Goal: Navigation & Orientation: Understand site structure

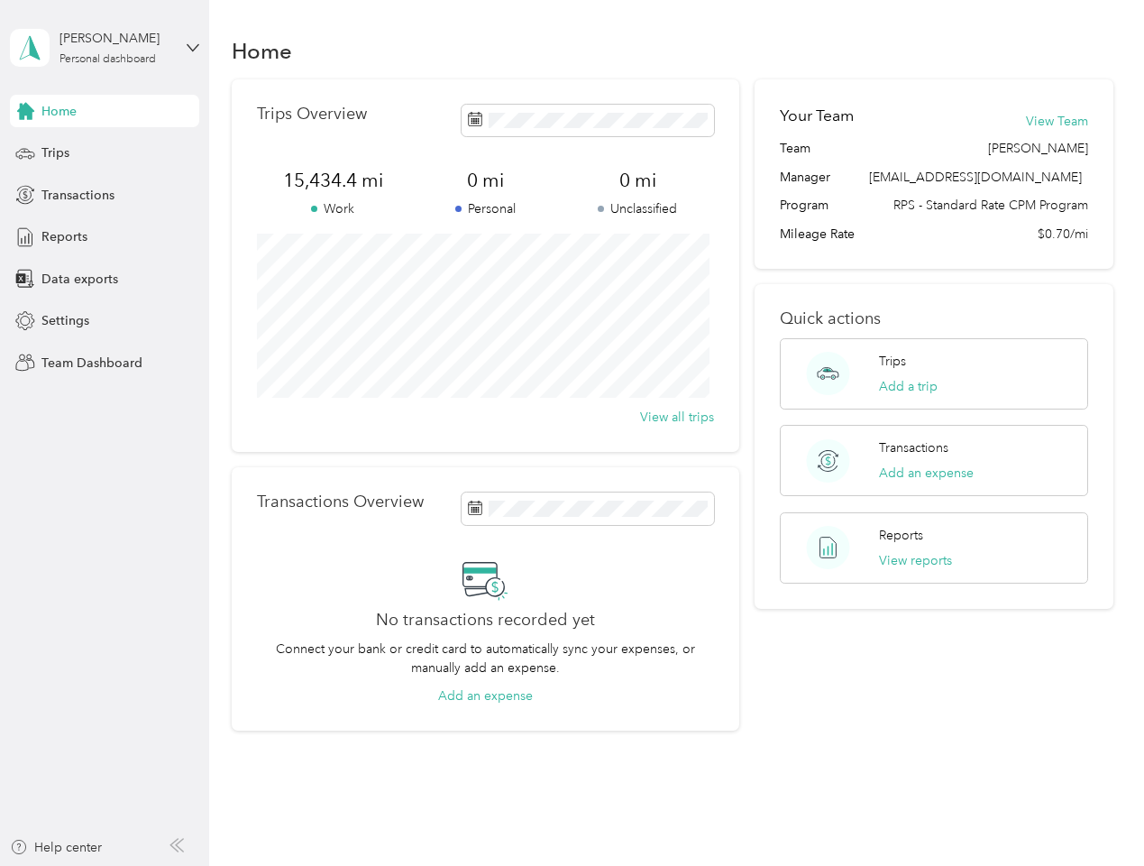
click at [572, 433] on div "Trips Overview 15,434.4 mi Work 0 mi Personal 0 mi Unclassified View all trips" at bounding box center [486, 265] width 508 height 372
click at [105, 48] on div "[PERSON_NAME]" at bounding box center [116, 38] width 113 height 19
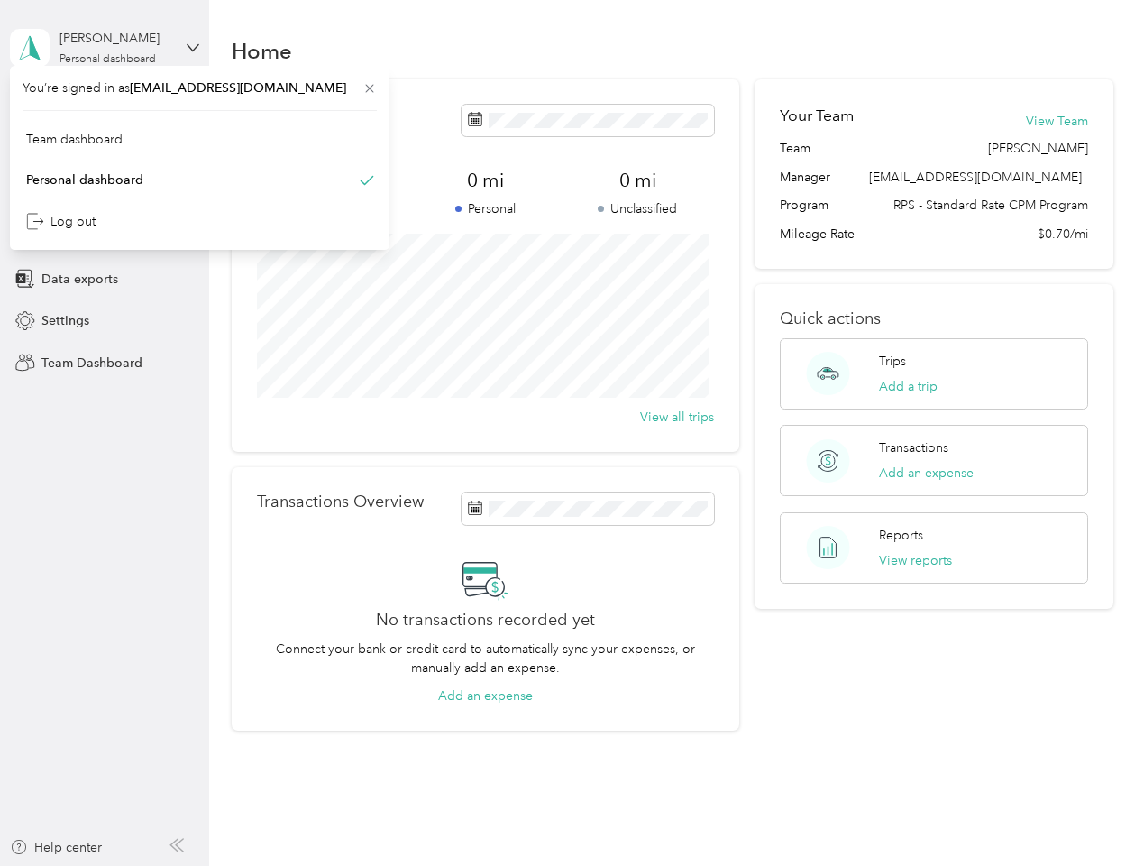
click at [25, 111] on div "You’re signed in as [EMAIL_ADDRESS][DOMAIN_NAME] Team dashboard Personal dashbo…" at bounding box center [200, 158] width 380 height 184
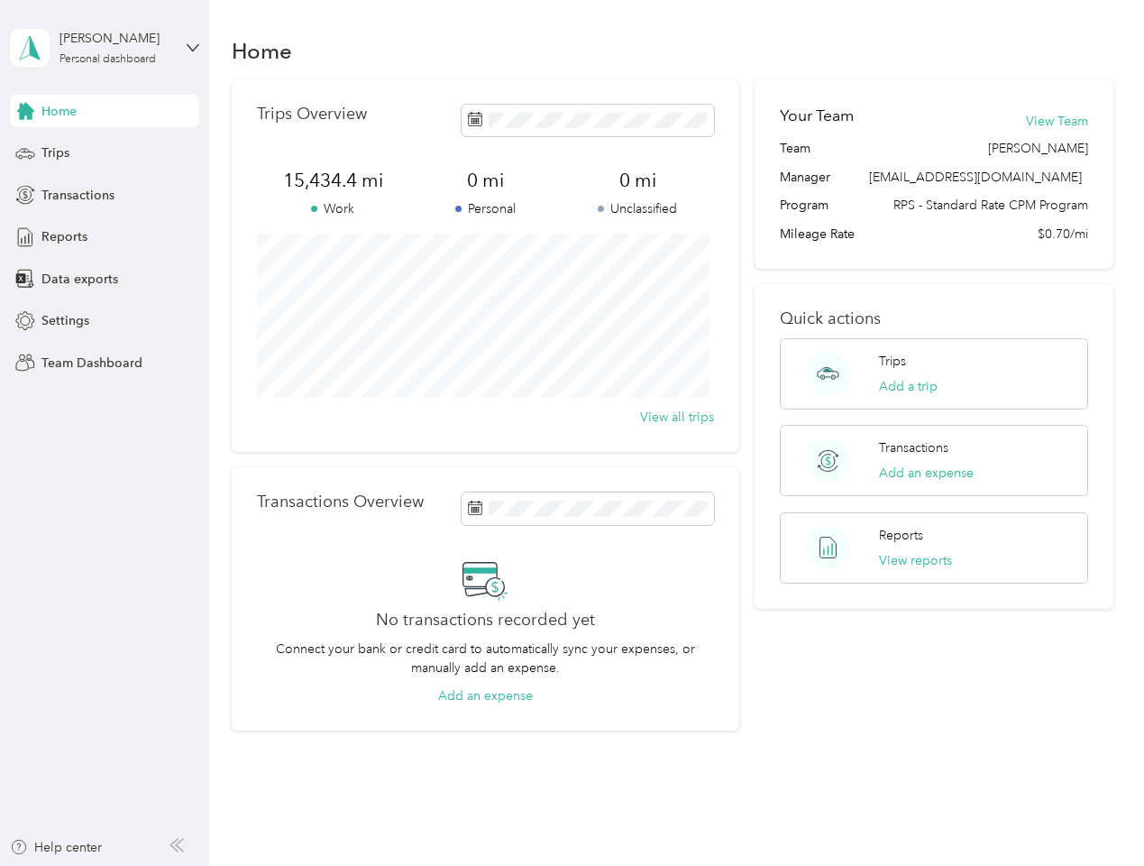
click at [105, 153] on div "Trips" at bounding box center [104, 153] width 189 height 32
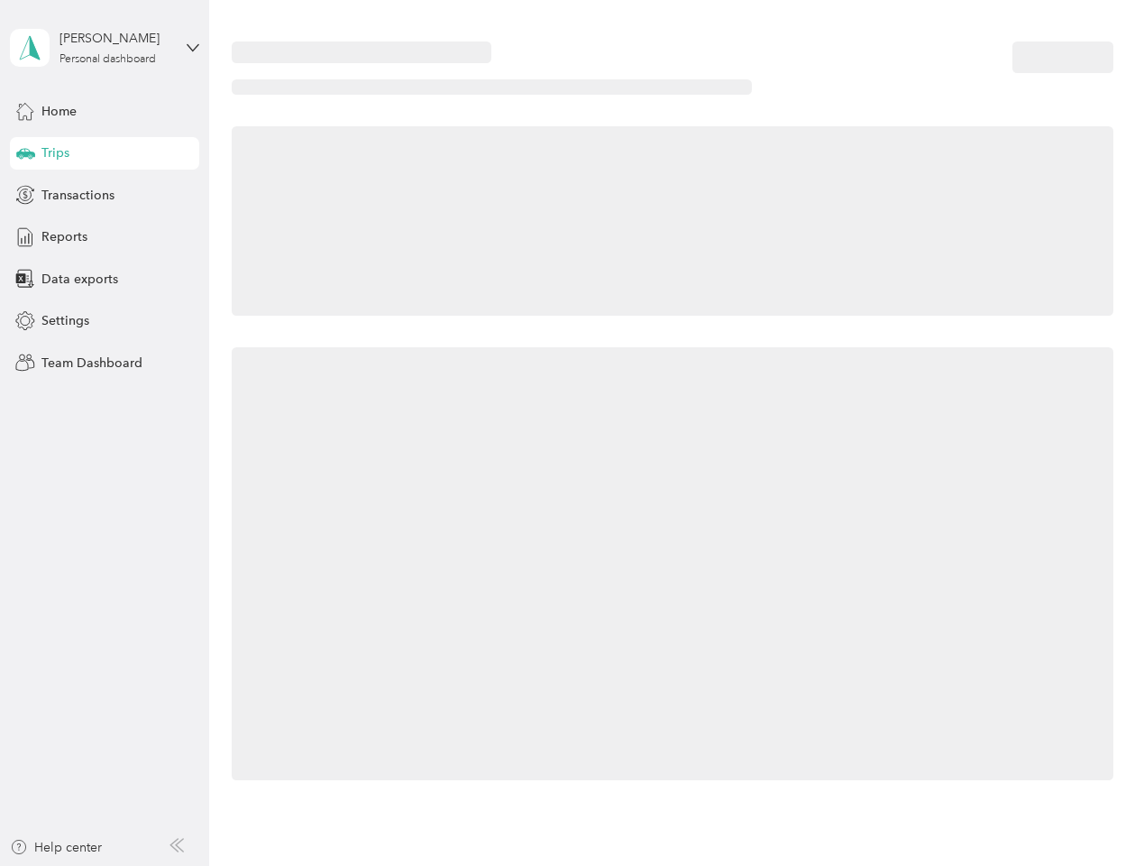
click at [25, 153] on icon at bounding box center [25, 152] width 19 height 9
click at [105, 195] on span "Transactions" at bounding box center [77, 195] width 73 height 19
click at [25, 195] on icon at bounding box center [25, 195] width 20 height 20
click at [105, 237] on div "Reports" at bounding box center [104, 237] width 189 height 32
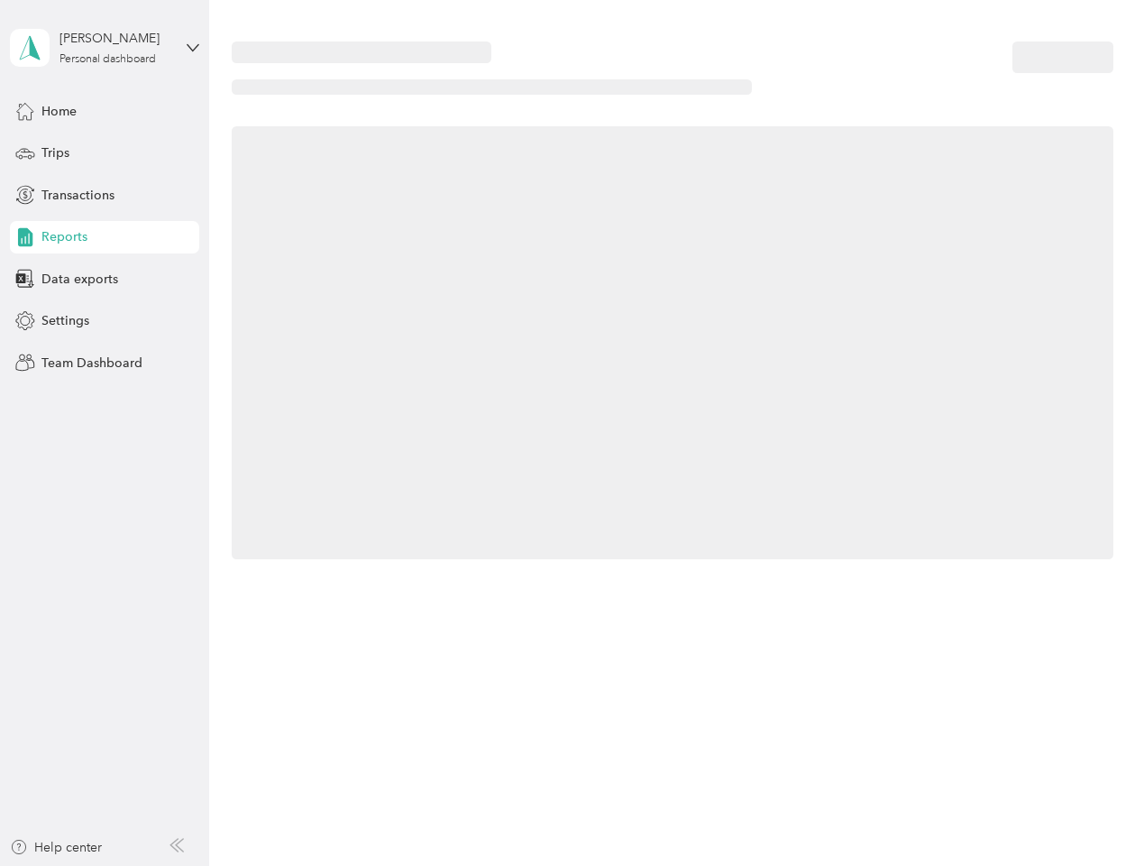
click at [25, 237] on icon at bounding box center [25, 237] width 20 height 20
